Goal: Information Seeking & Learning: Learn about a topic

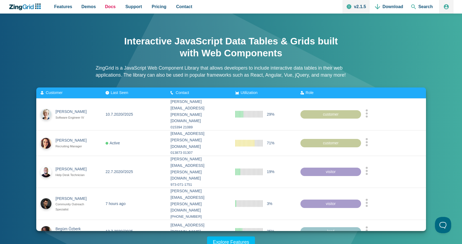
click at [107, 8] on span "Docs" at bounding box center [110, 6] width 11 height 7
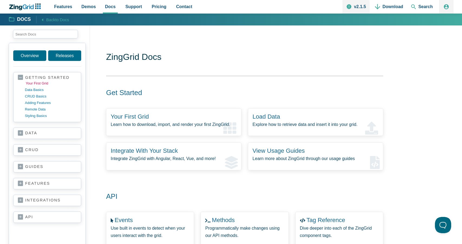
click at [42, 84] on link "your first grid" at bounding box center [52, 83] width 52 height 6
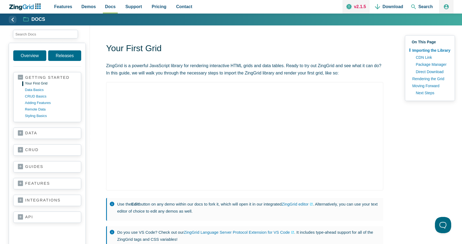
click at [362, 8] on link "v2.1.5" at bounding box center [356, 7] width 27 height 14
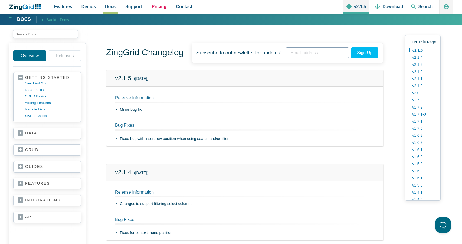
click at [156, 4] on span "Pricing" at bounding box center [159, 6] width 15 height 7
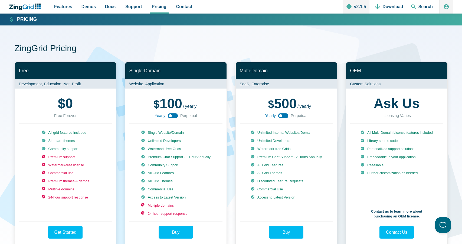
click at [19, 3] on div "Features Demos Browse by Features Docs Support Pricing Contact v2.1.5 Download …" at bounding box center [231, 7] width 445 height 14
click at [22, 5] on icon "ZingChart Logo. Click to return to the homepage" at bounding box center [25, 7] width 35 height 7
